Goal: Find specific page/section: Find specific page/section

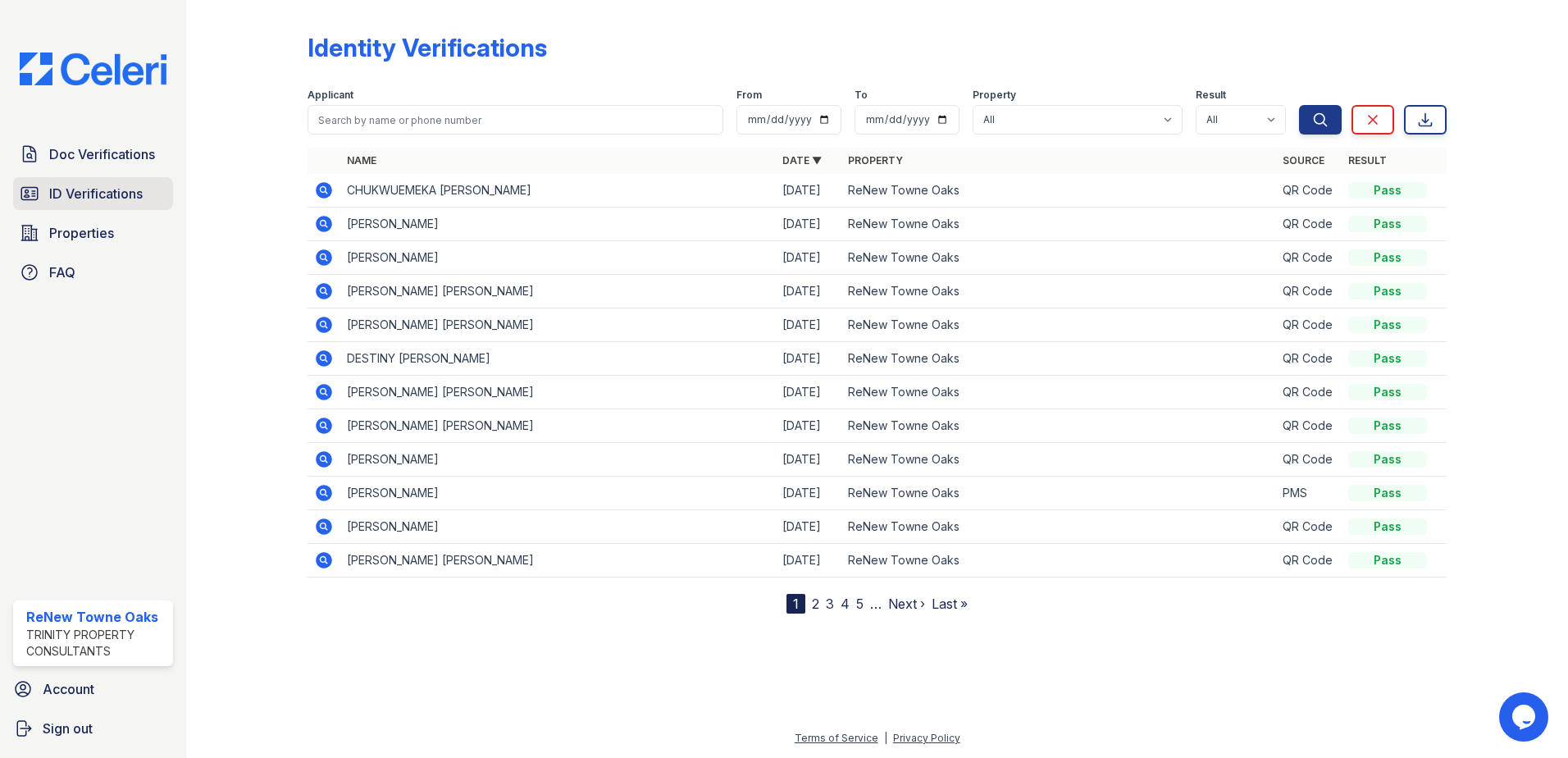
click at [104, 195] on span "ID Verifications" at bounding box center [95, 194] width 93 height 20
click at [118, 148] on span "Doc Verifications" at bounding box center [102, 154] width 106 height 20
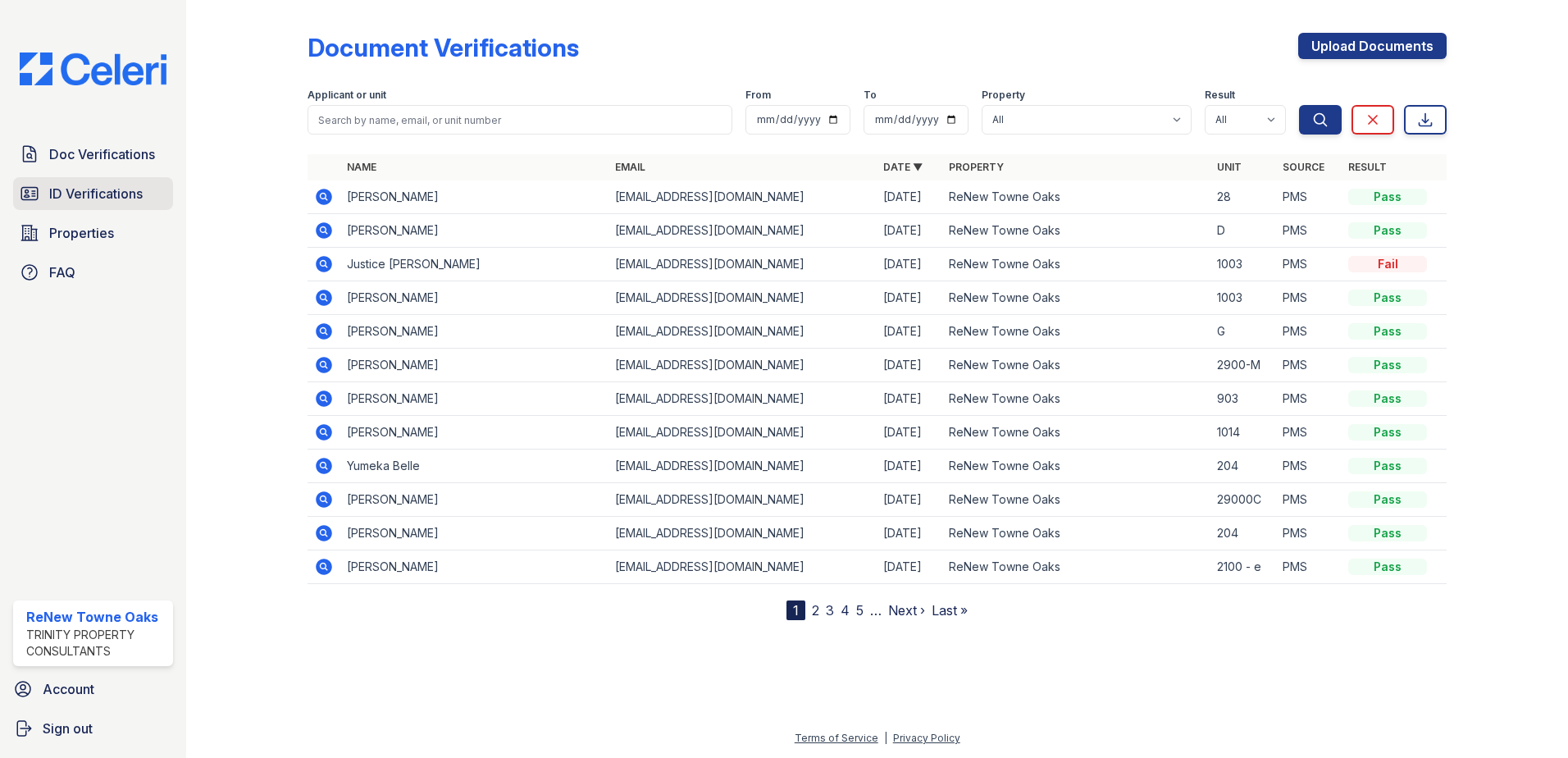
click at [122, 189] on span "ID Verifications" at bounding box center [95, 194] width 93 height 20
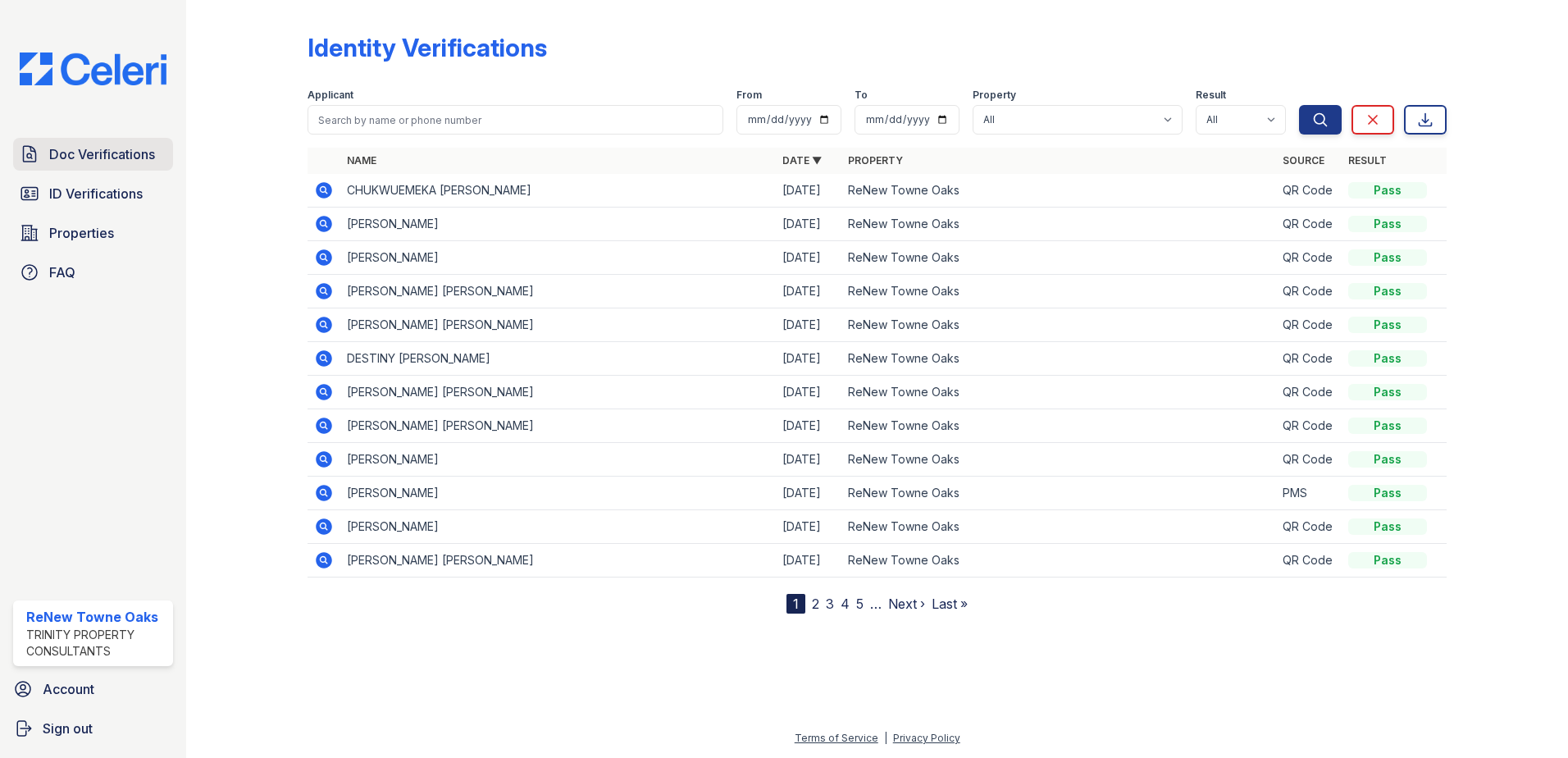
click at [121, 157] on span "Doc Verifications" at bounding box center [102, 154] width 106 height 20
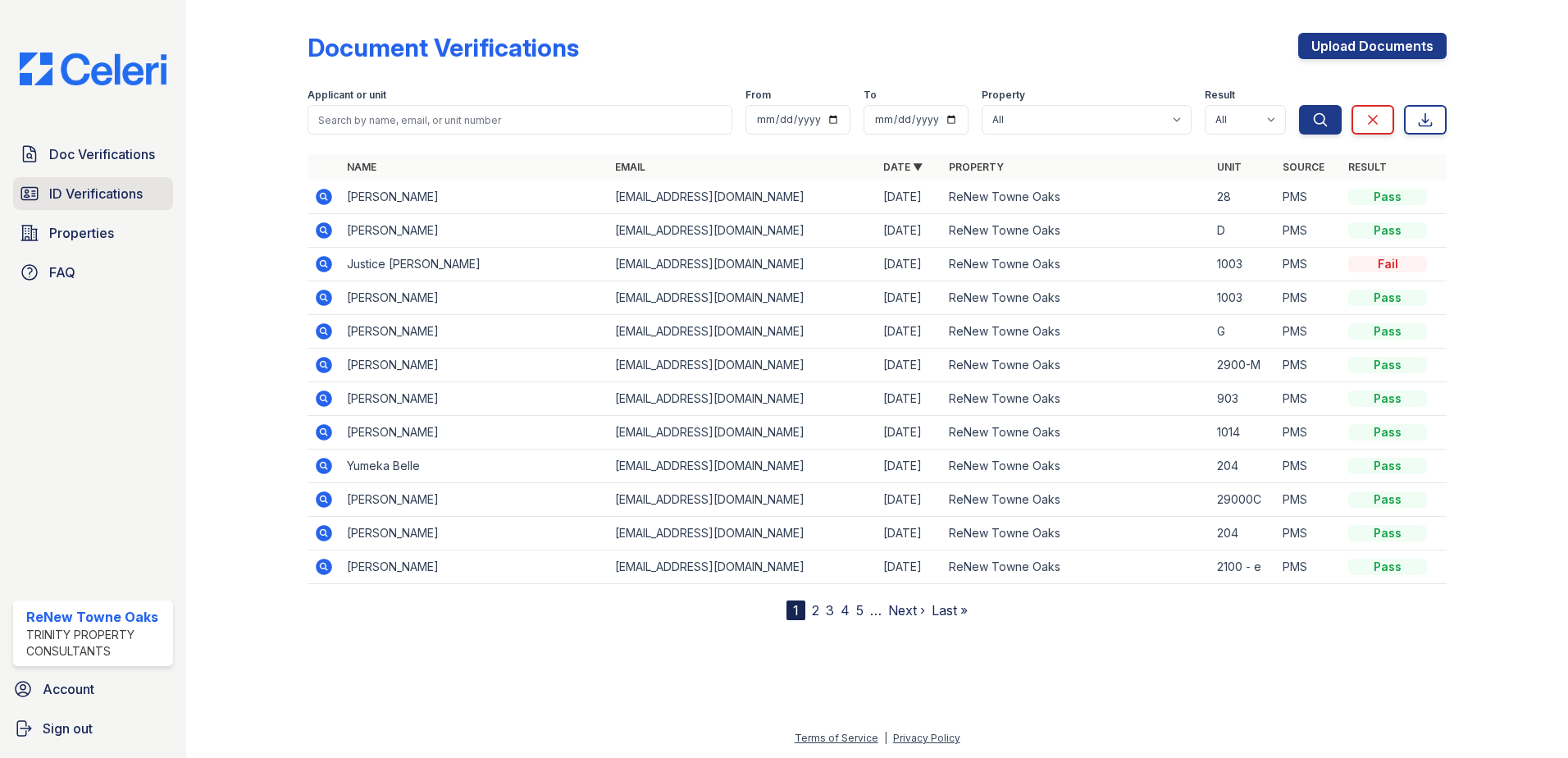
click at [125, 202] on span "ID Verifications" at bounding box center [95, 194] width 93 height 20
